Goal: Task Accomplishment & Management: Use online tool/utility

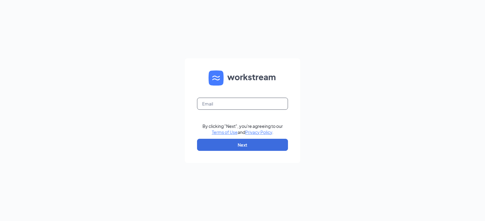
click at [210, 104] on input "text" at bounding box center [242, 104] width 91 height 12
type input "[EMAIL_ADDRESS][DOMAIN_NAME]"
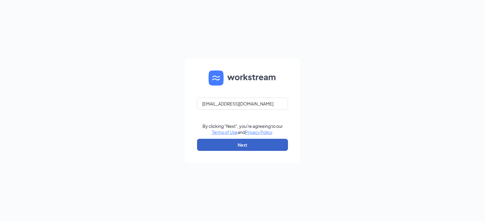
click at [231, 147] on button "Next" at bounding box center [242, 145] width 91 height 12
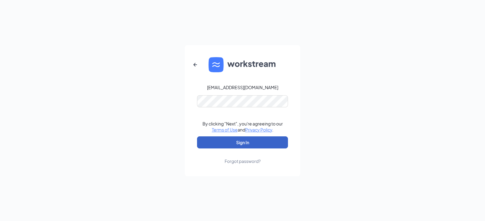
click at [229, 141] on button "Sign In" at bounding box center [242, 143] width 91 height 12
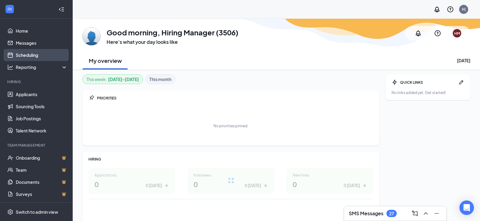
click at [25, 55] on link "Scheduling" at bounding box center [42, 55] width 52 height 12
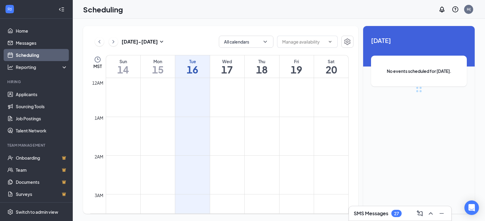
scroll to position [298, 0]
